Goal: Information Seeking & Learning: Learn about a topic

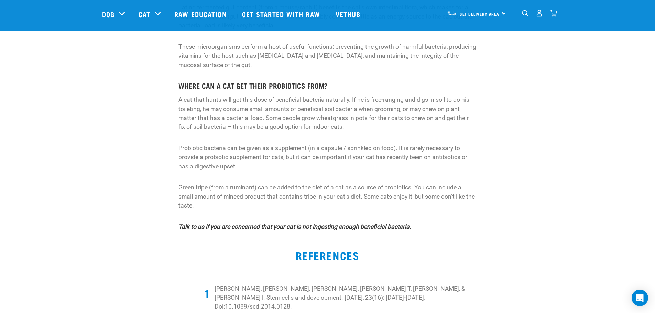
scroll to position [1031, 0]
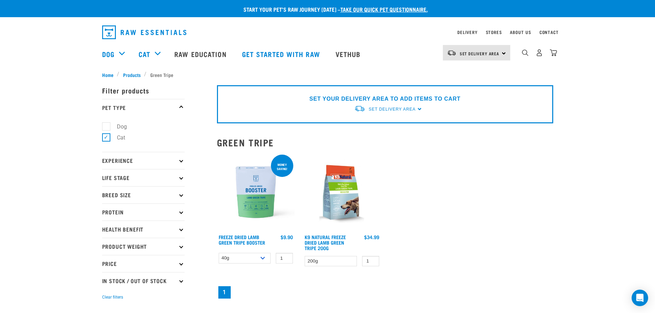
click at [258, 197] on img at bounding box center [256, 192] width 78 height 78
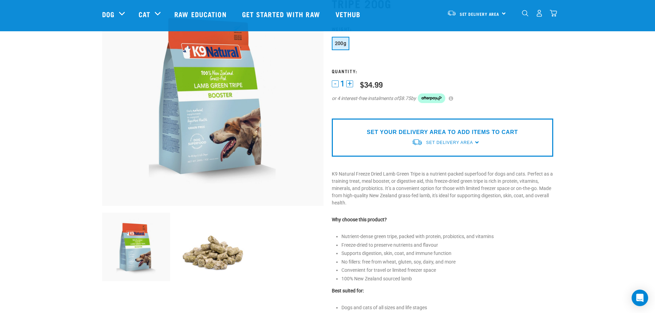
scroll to position [69, 0]
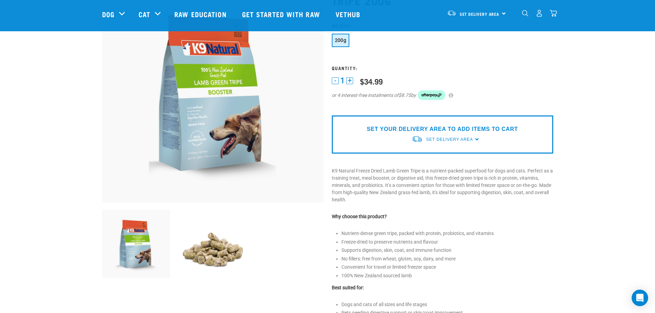
click at [221, 250] on img at bounding box center [212, 244] width 68 height 68
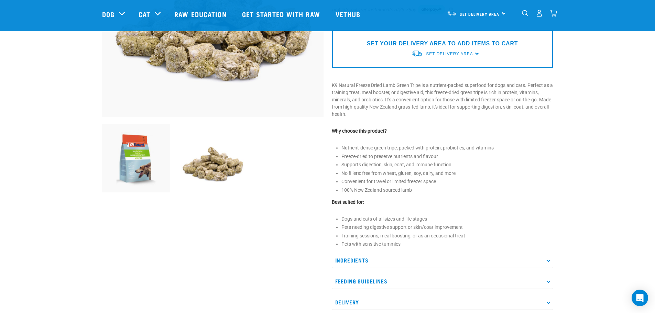
scroll to position [206, 0]
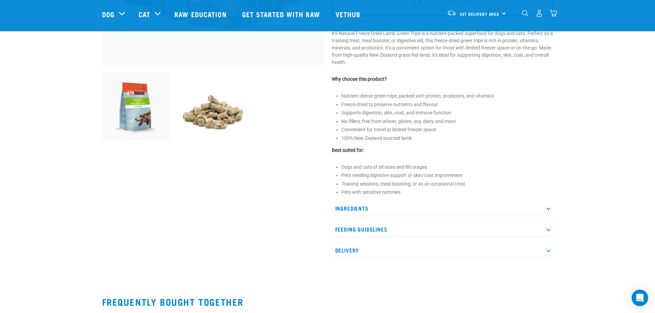
click at [349, 205] on p "Ingredients" at bounding box center [442, 208] width 221 height 15
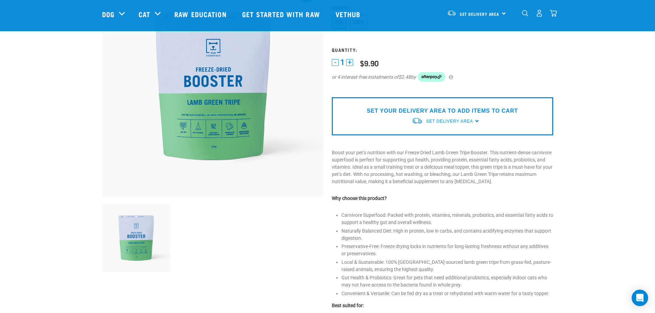
scroll to position [241, 0]
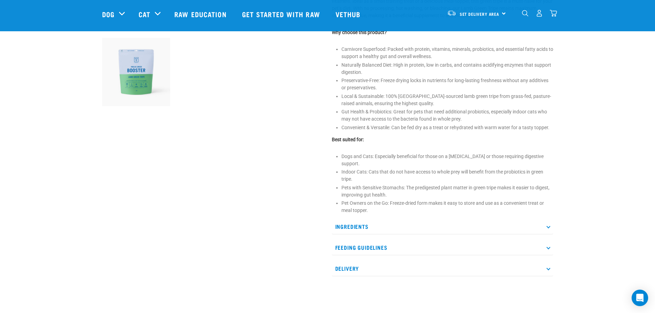
click at [364, 220] on p "Ingredients" at bounding box center [442, 226] width 221 height 15
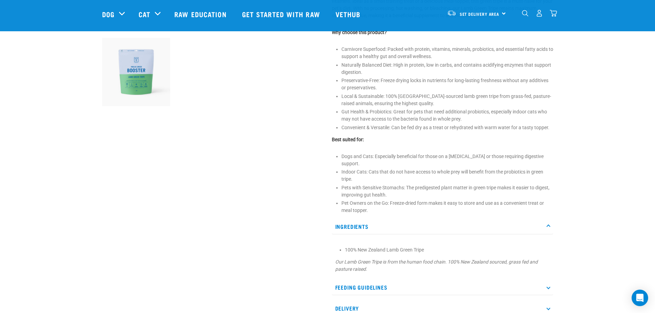
click at [355, 280] on p "Feeding Guidelines" at bounding box center [442, 287] width 221 height 15
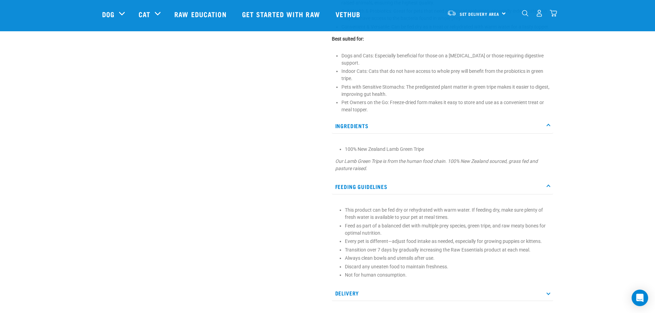
scroll to position [413, 0]
